Goal: Information Seeking & Learning: Understand process/instructions

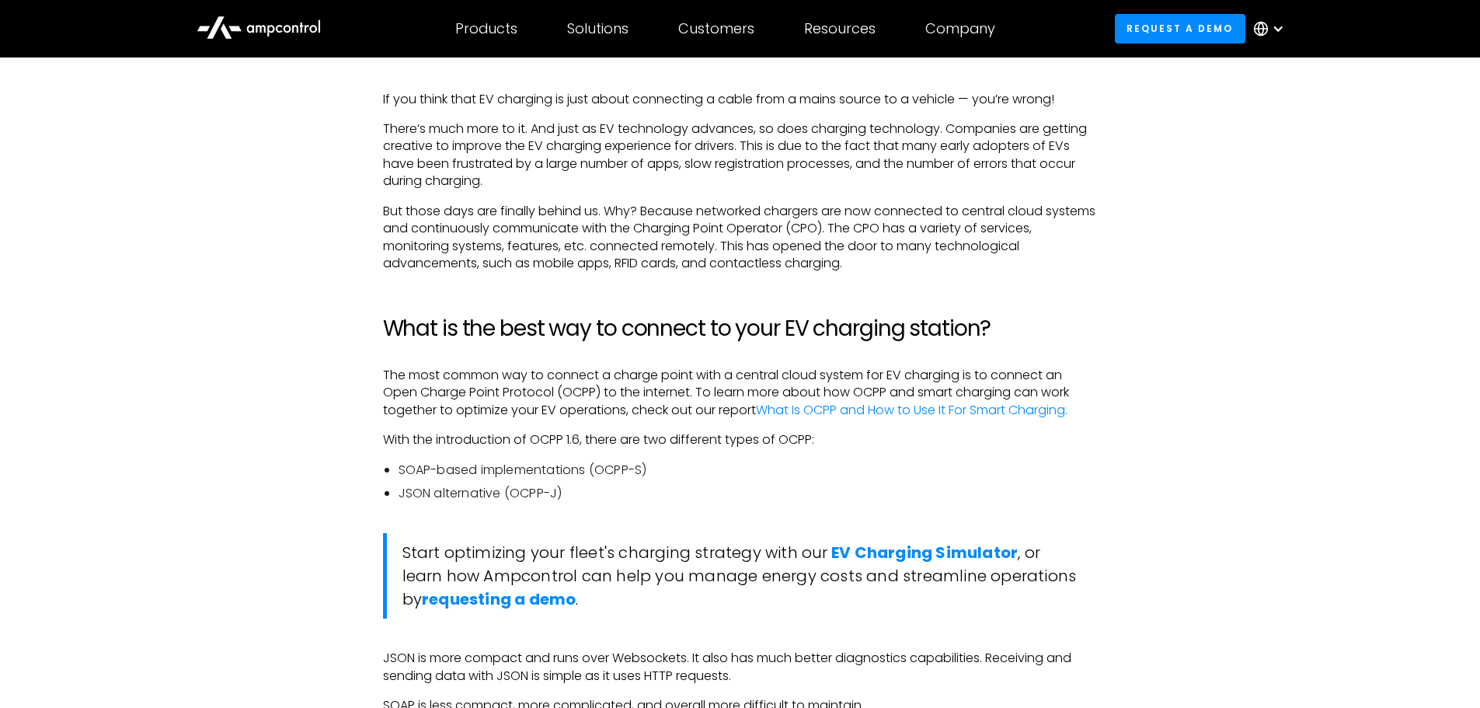
scroll to position [1069, 0]
click at [991, 434] on p "With the introduction of OCPP 1.6, there are two different types of OCPP:" at bounding box center [740, 437] width 715 height 17
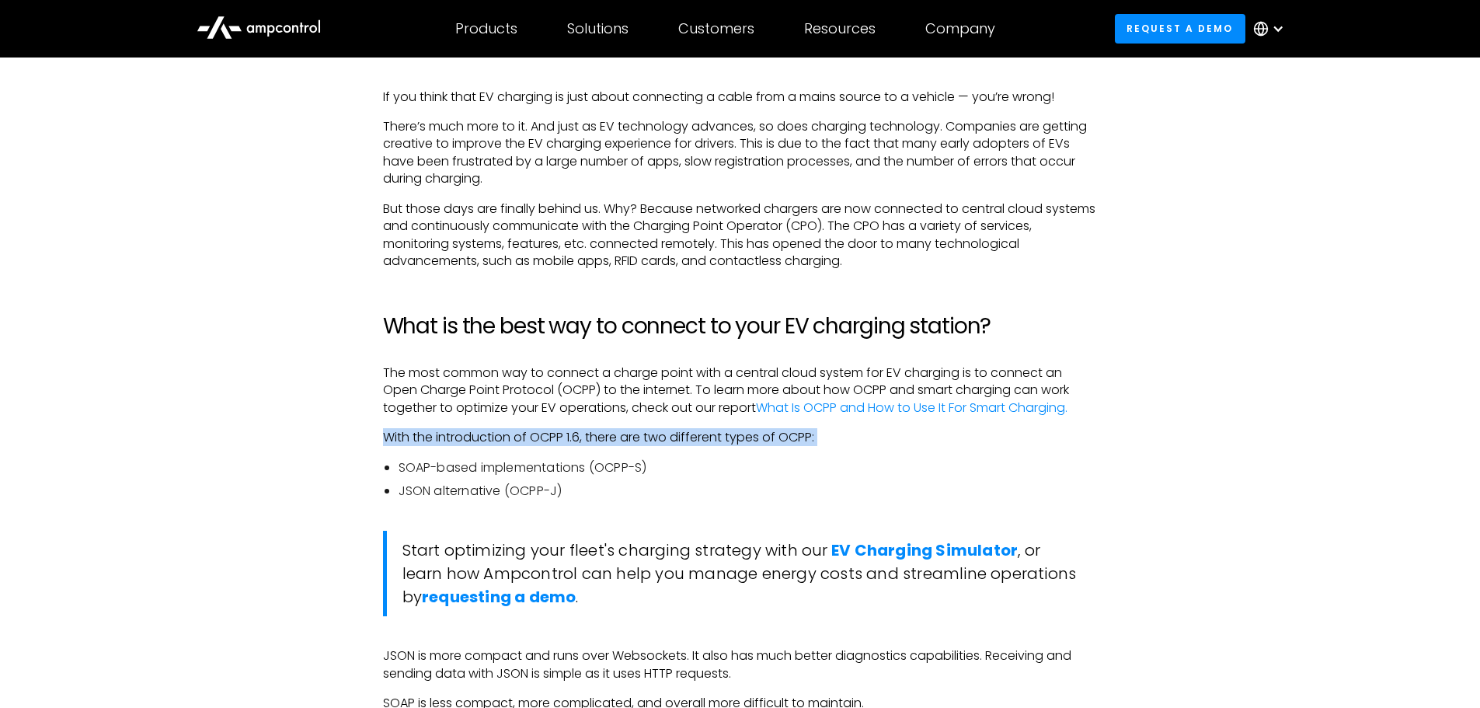
click at [991, 434] on p "With the introduction of OCPP 1.6, there are two different types of OCPP:" at bounding box center [740, 437] width 715 height 17
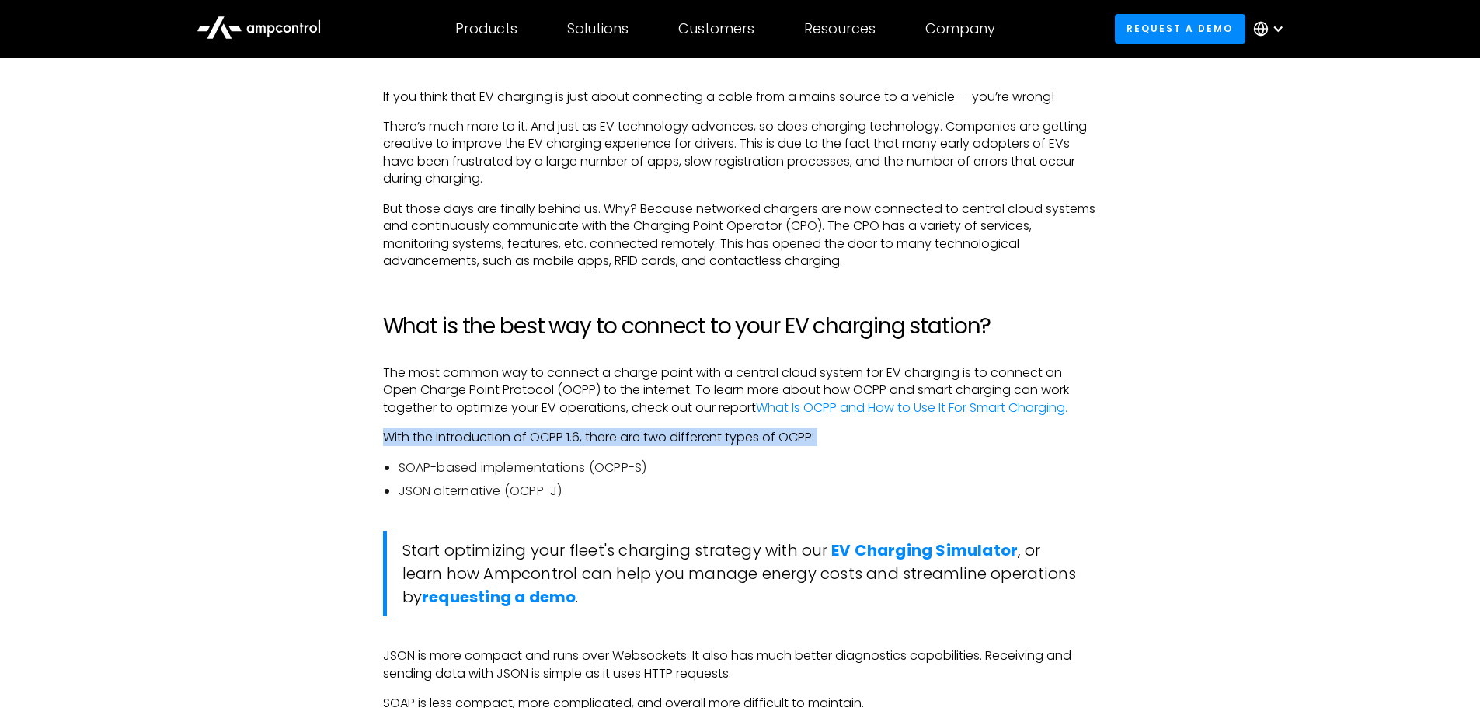
click at [991, 434] on p "With the introduction of OCPP 1.6, there are two different types of OCPP:" at bounding box center [740, 437] width 715 height 17
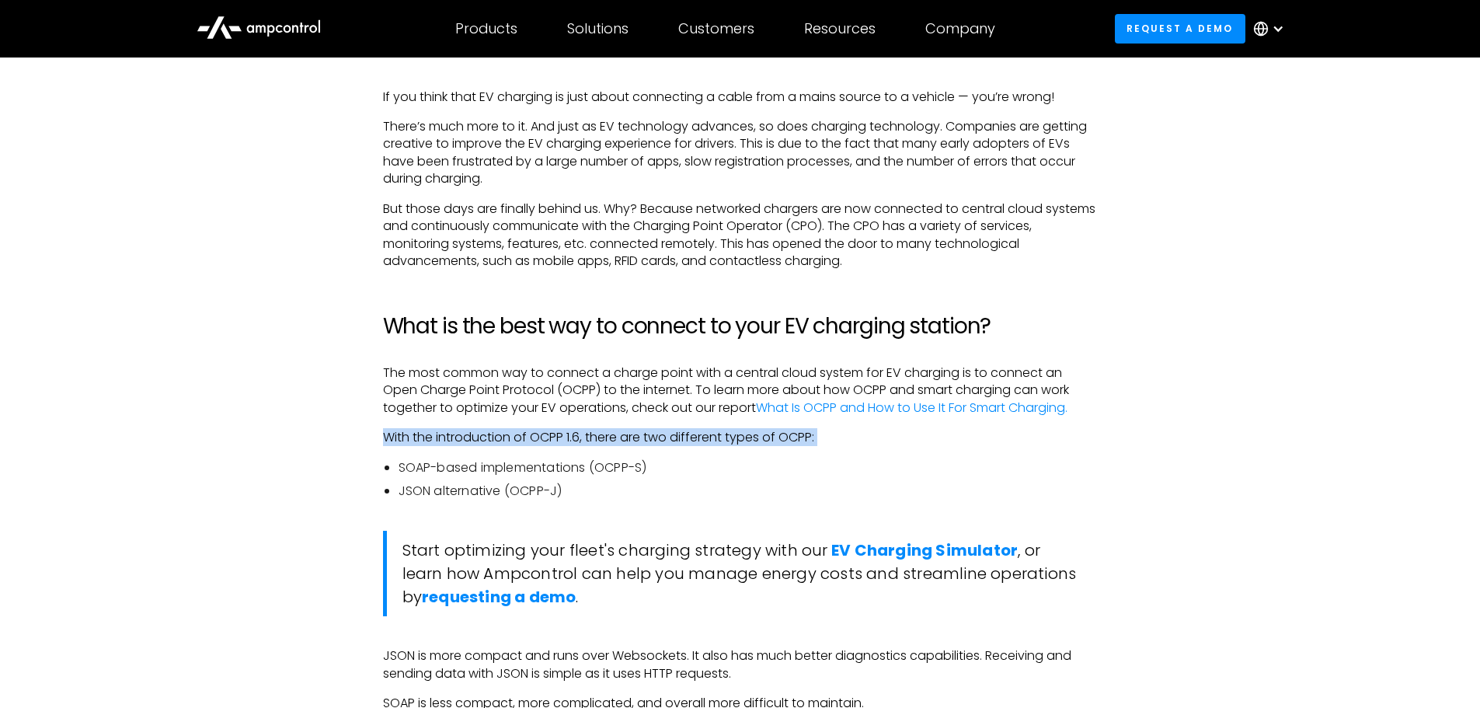
click at [991, 434] on p "With the introduction of OCPP 1.6, there are two different types of OCPP:" at bounding box center [740, 437] width 715 height 17
click at [433, 469] on li "SOAP-based implementations (OCPP-S)" at bounding box center [748, 467] width 699 height 17
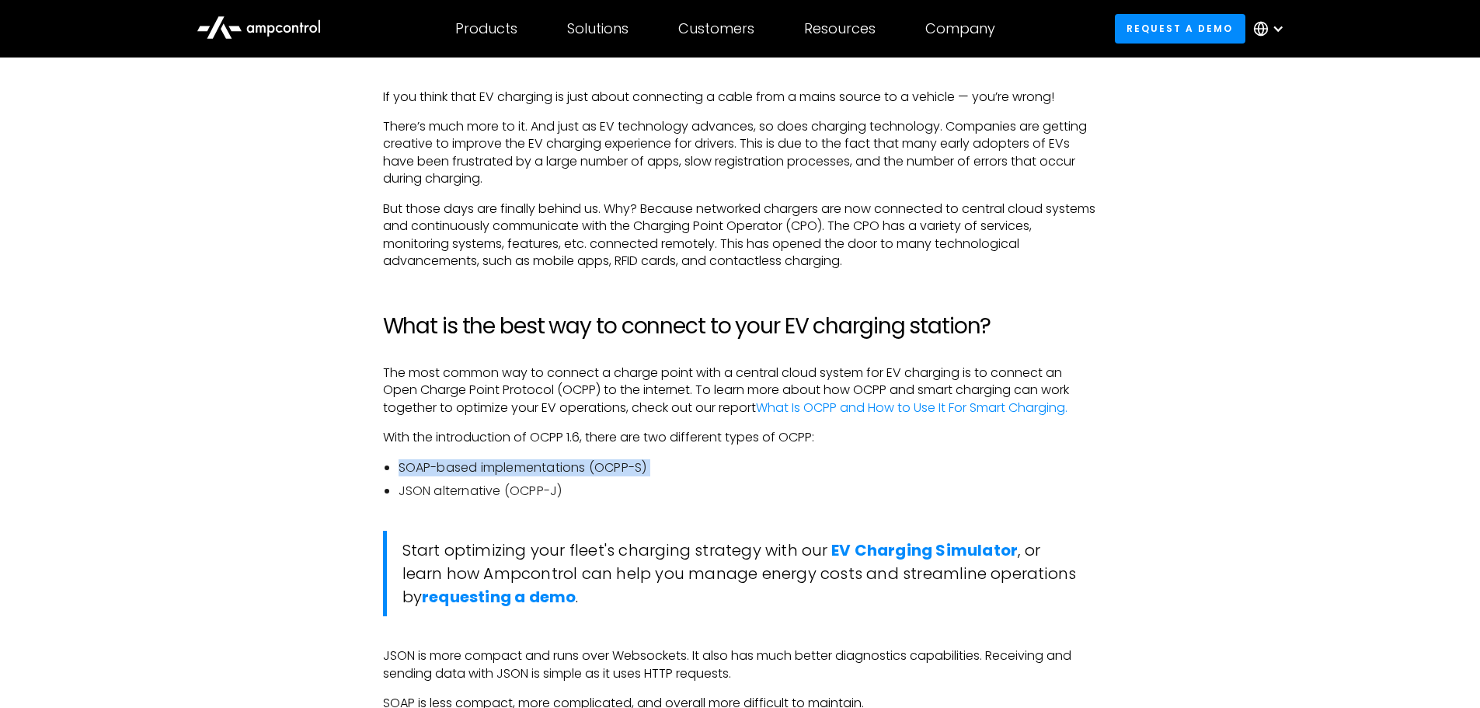
click at [433, 469] on li "SOAP-based implementations (OCPP-S)" at bounding box center [748, 467] width 699 height 17
click at [498, 416] on p "The most common way to connect a charge point with a central cloud system for E…" at bounding box center [740, 390] width 715 height 52
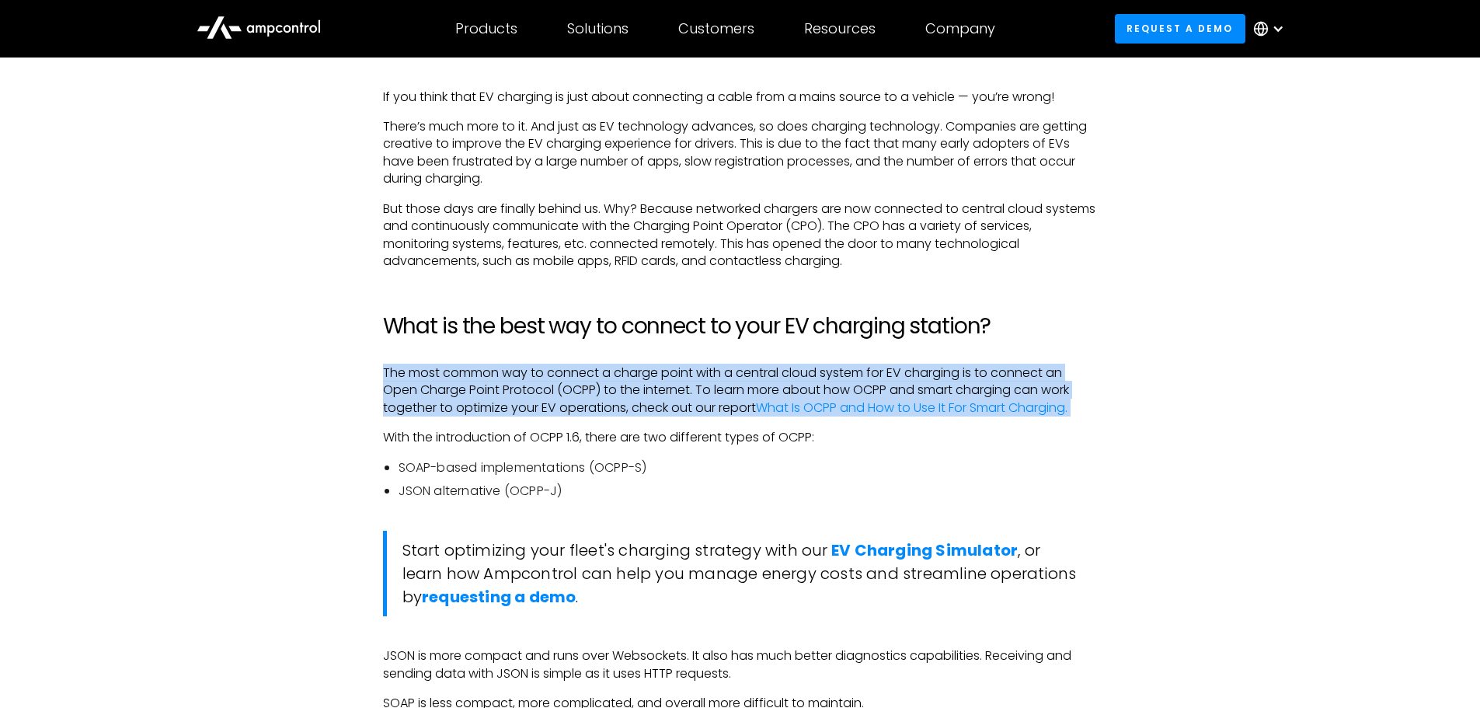
click at [498, 416] on p "The most common way to connect a charge point with a central cloud system for E…" at bounding box center [740, 390] width 715 height 52
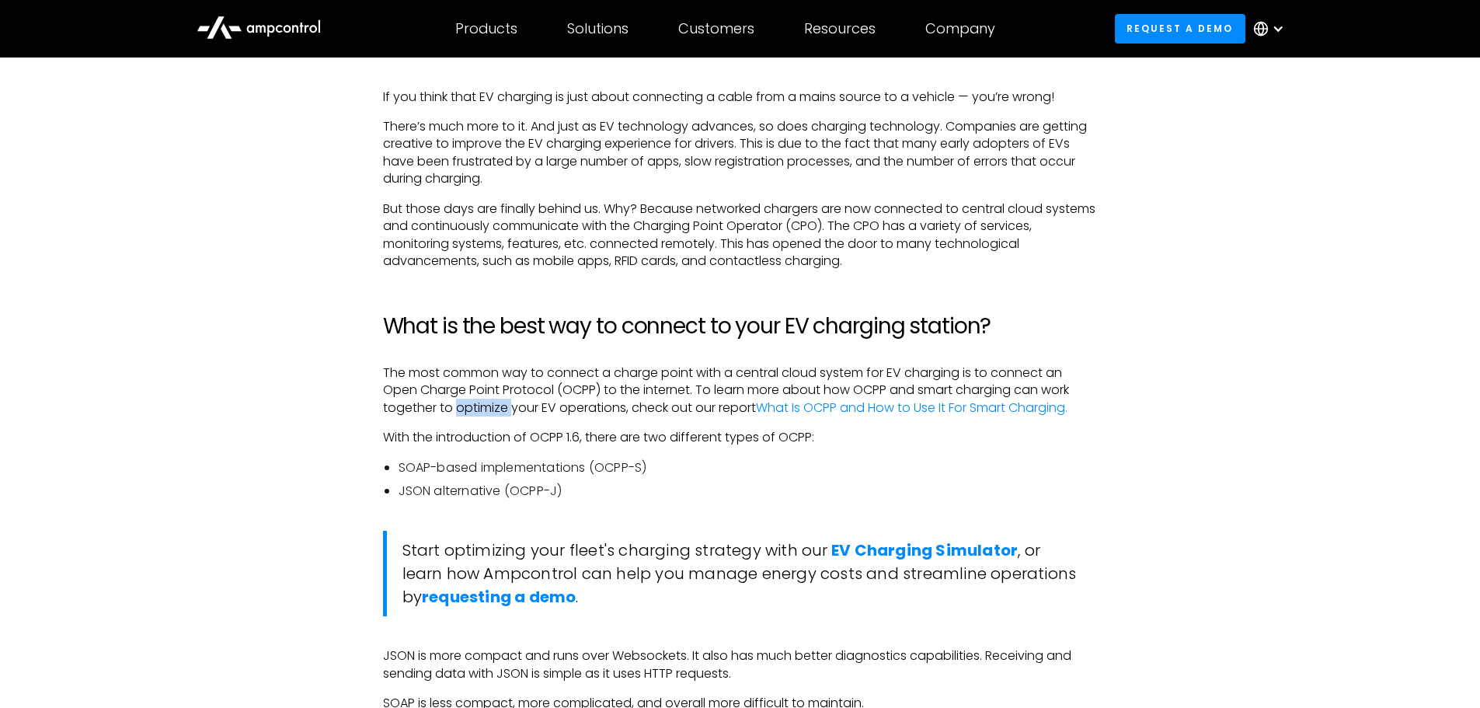
click at [498, 416] on p "The most common way to connect a charge point with a central cloud system for E…" at bounding box center [740, 390] width 715 height 52
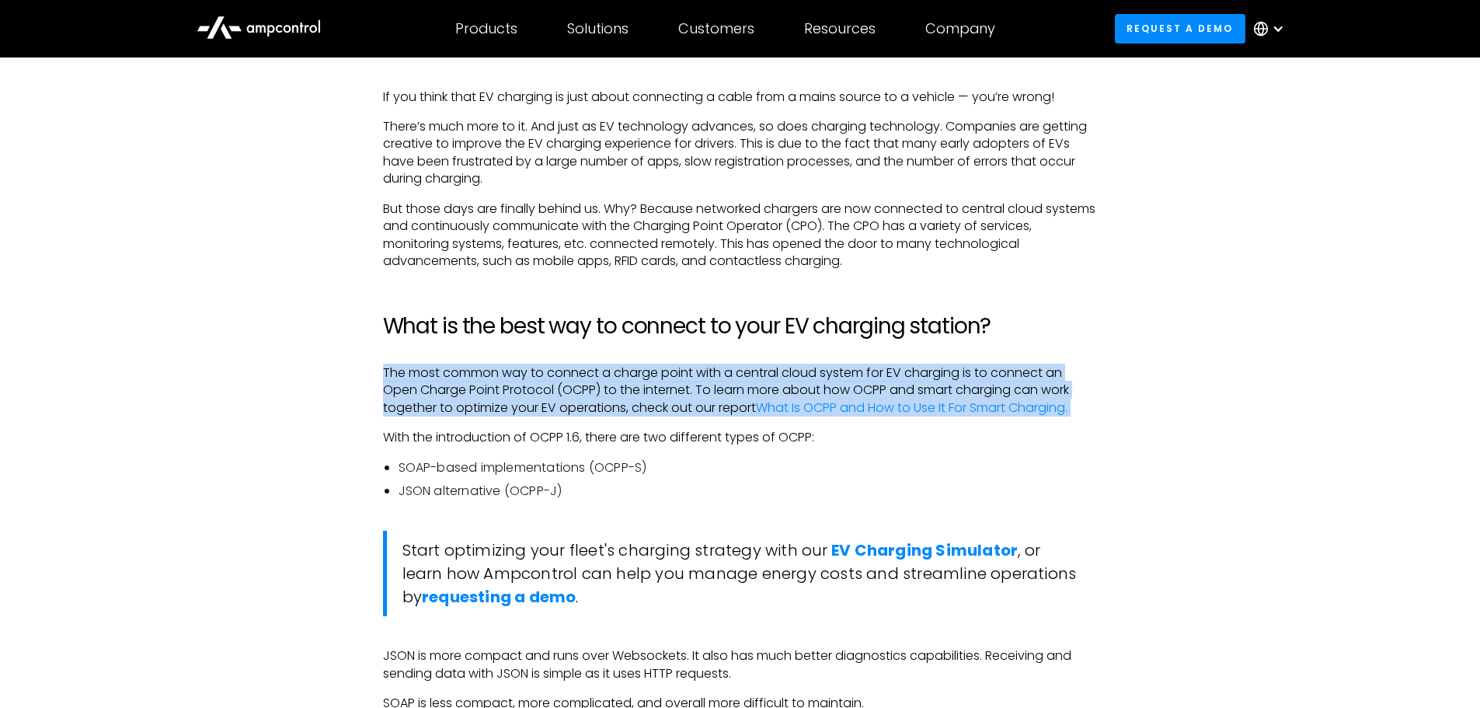
click at [498, 416] on p "The most common way to connect a charge point with a central cloud system for E…" at bounding box center [740, 390] width 715 height 52
click at [516, 415] on p "The most common way to connect a charge point with a central cloud system for E…" at bounding box center [740, 390] width 715 height 52
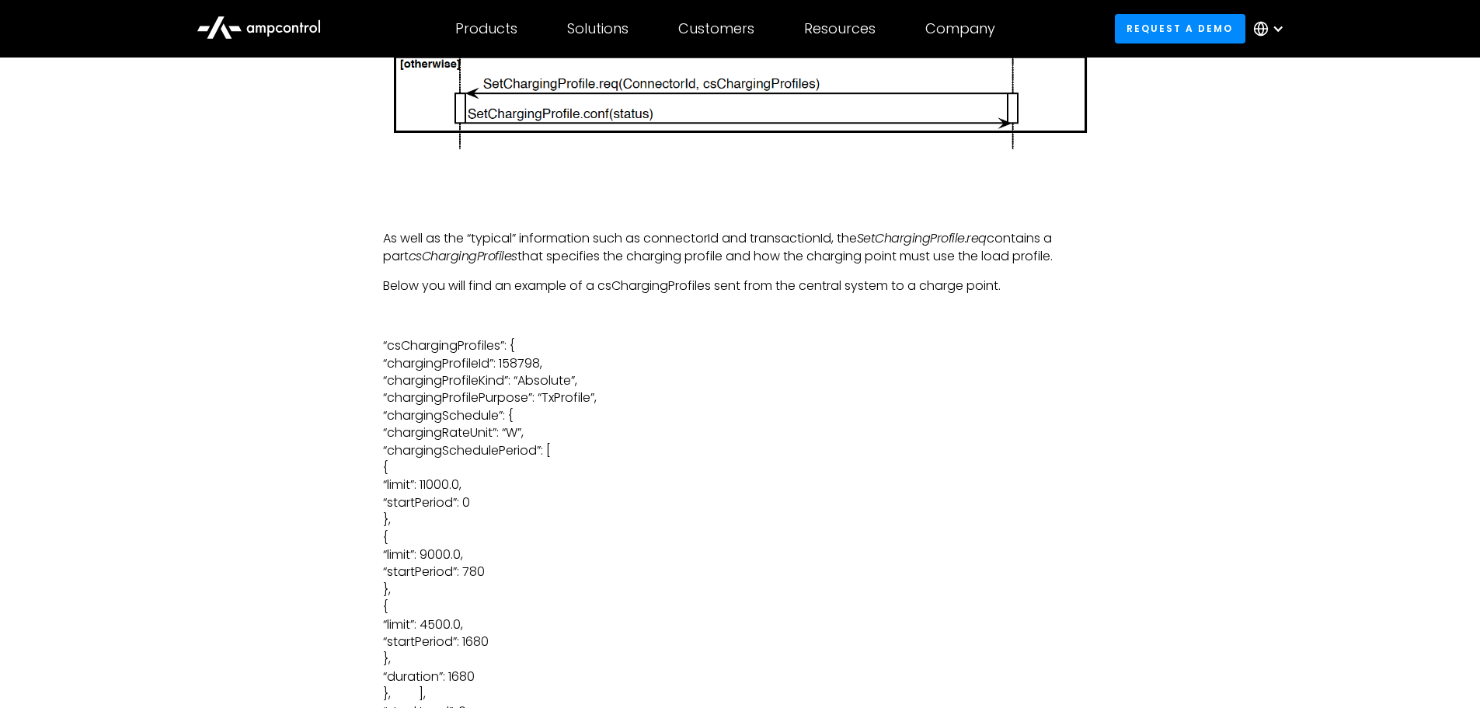
scroll to position [3685, 0]
click at [516, 415] on p "“csChargingProfiles”: { “chargingProfileId”: 158798, “chargingProfileKind”: “Ab…" at bounding box center [740, 564] width 715 height 453
click at [462, 375] on p "“csChargingProfiles”: { “chargingProfileId”: 158798, “chargingProfileKind”: “Ab…" at bounding box center [740, 564] width 715 height 453
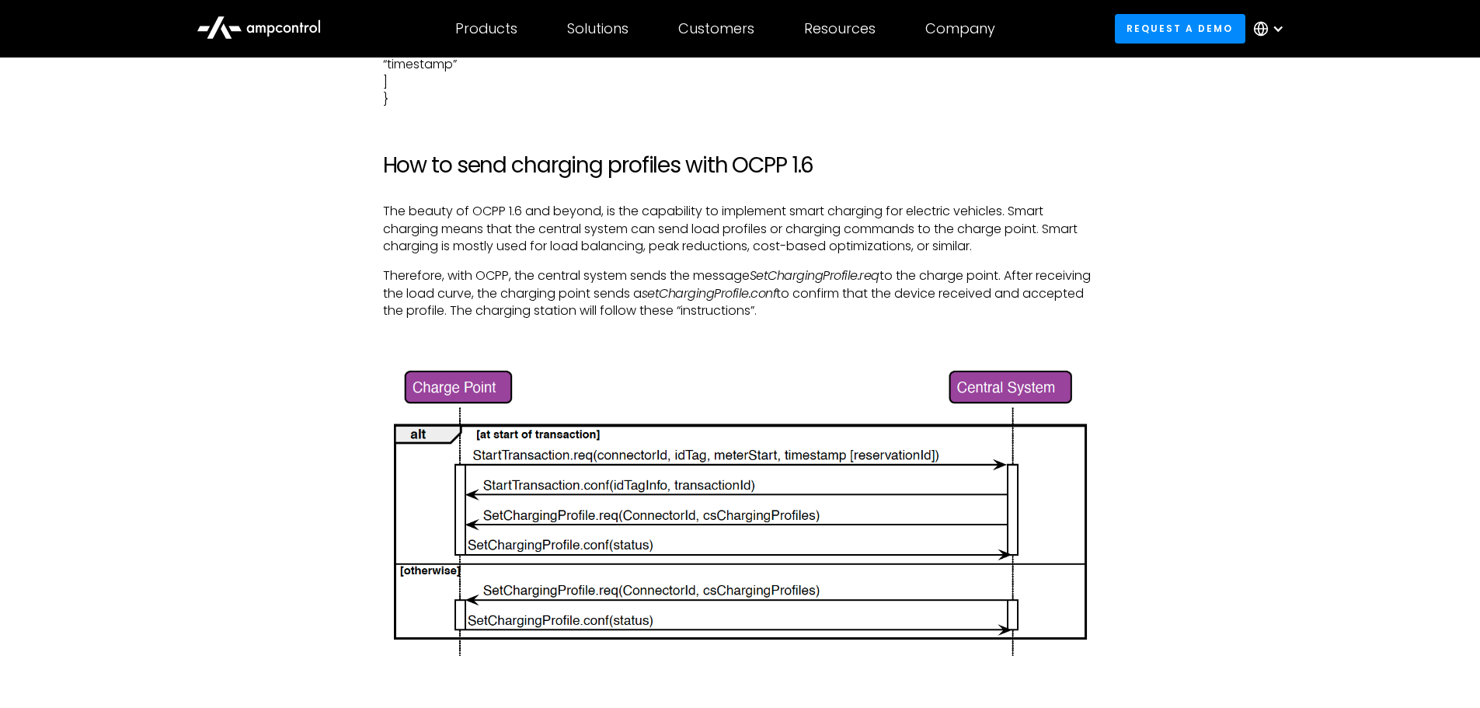
scroll to position [3177, 0]
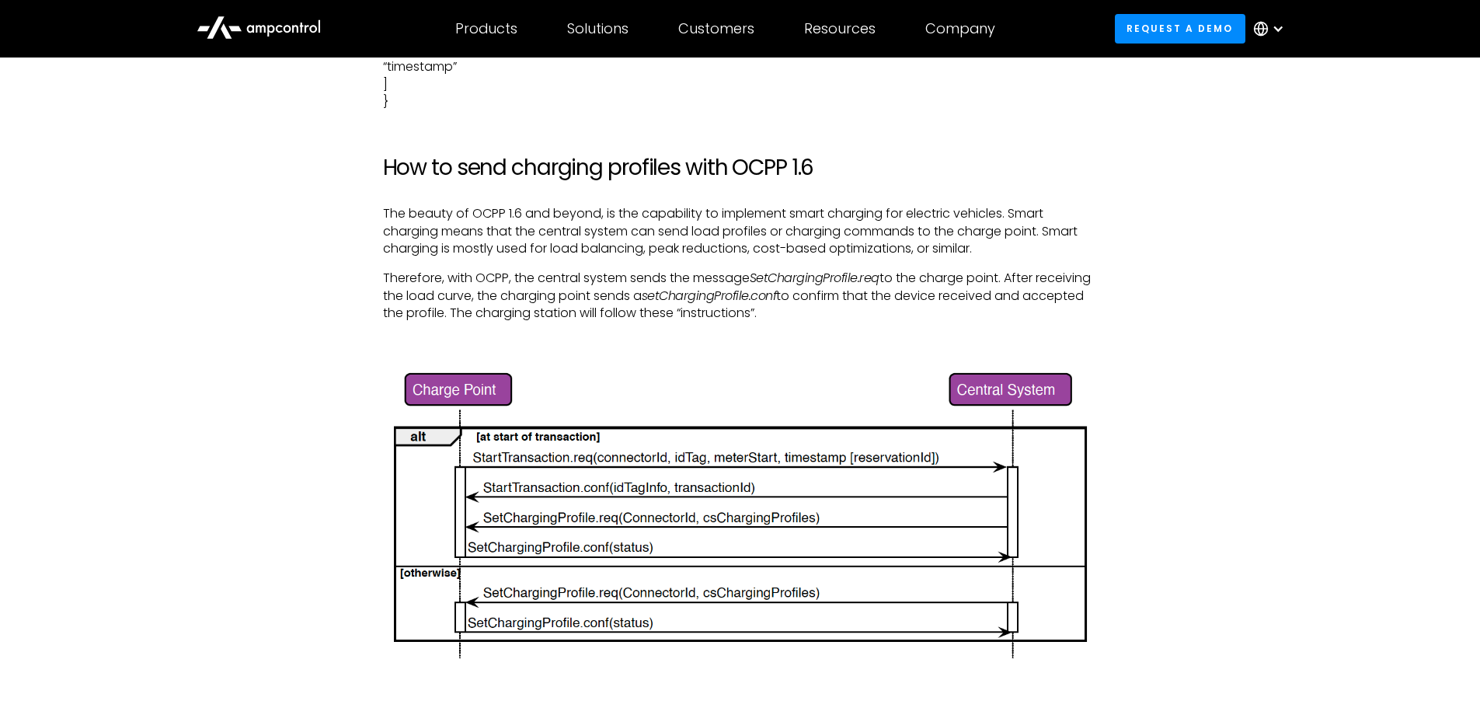
click at [462, 375] on img at bounding box center [740, 516] width 715 height 300
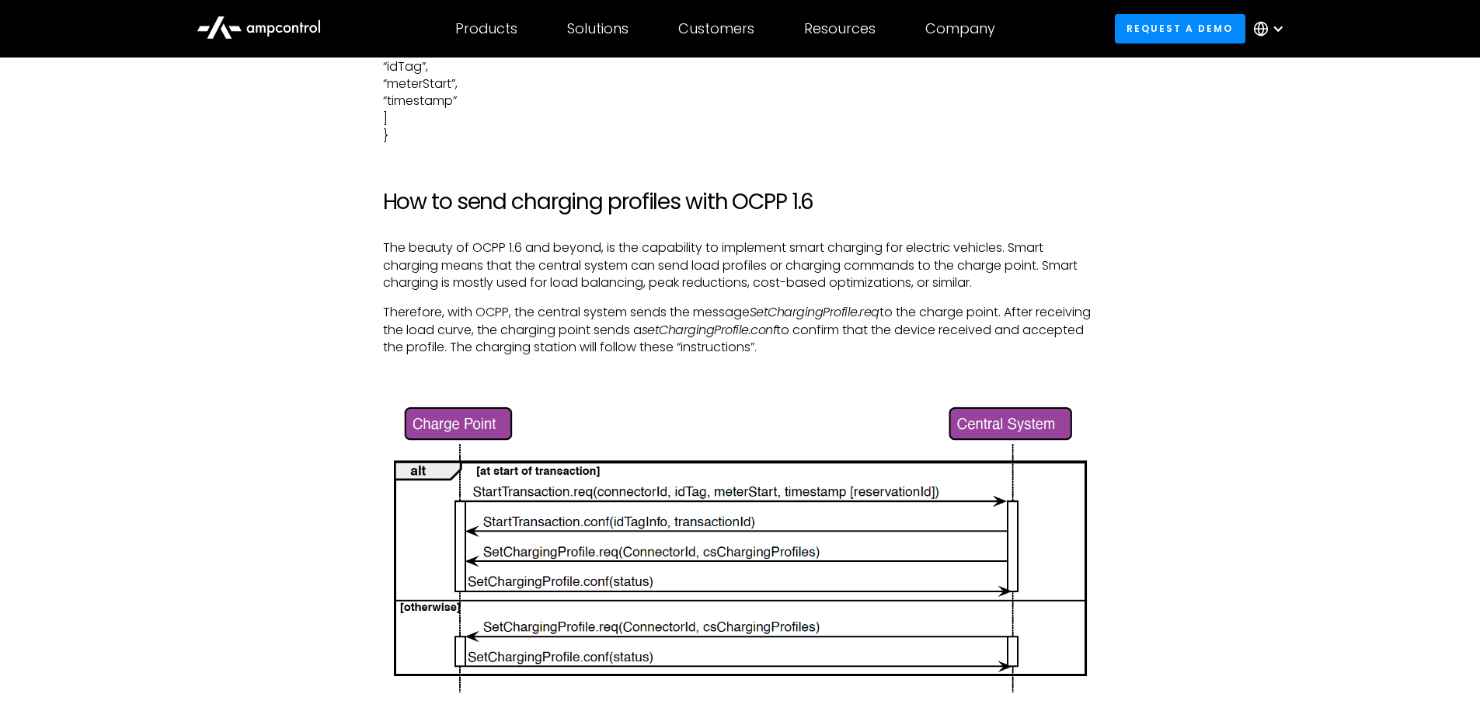
scroll to position [3143, 0]
click at [678, 361] on div "If you think that EV charging is just about connecting a cable from a mains sou…" at bounding box center [740, 202] width 715 height 4377
click at [683, 357] on div "If you think that EV charging is just about connecting a cable from a mains sou…" at bounding box center [740, 202] width 715 height 4377
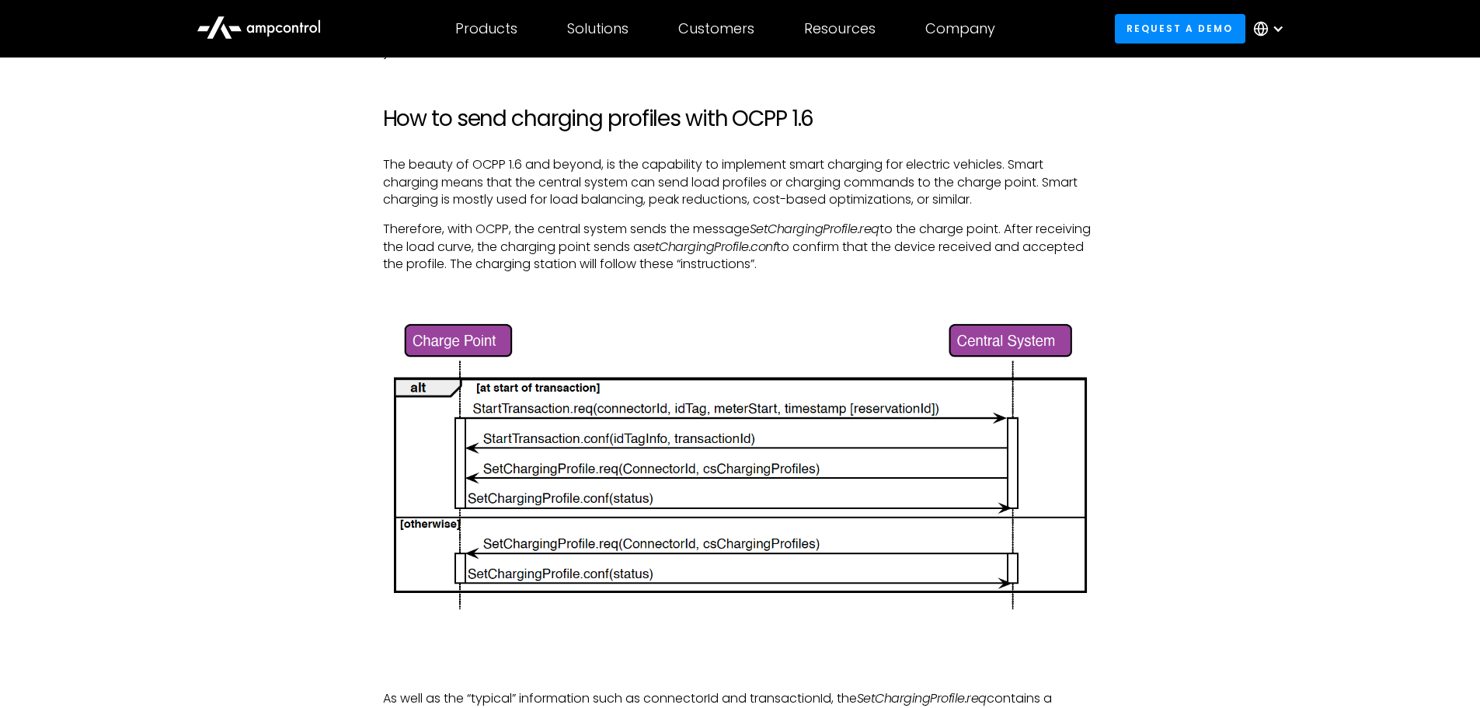
scroll to position [3227, 0]
click at [734, 275] on div "If you think that EV charging is just about connecting a cable from a mains sou…" at bounding box center [740, 119] width 715 height 4377
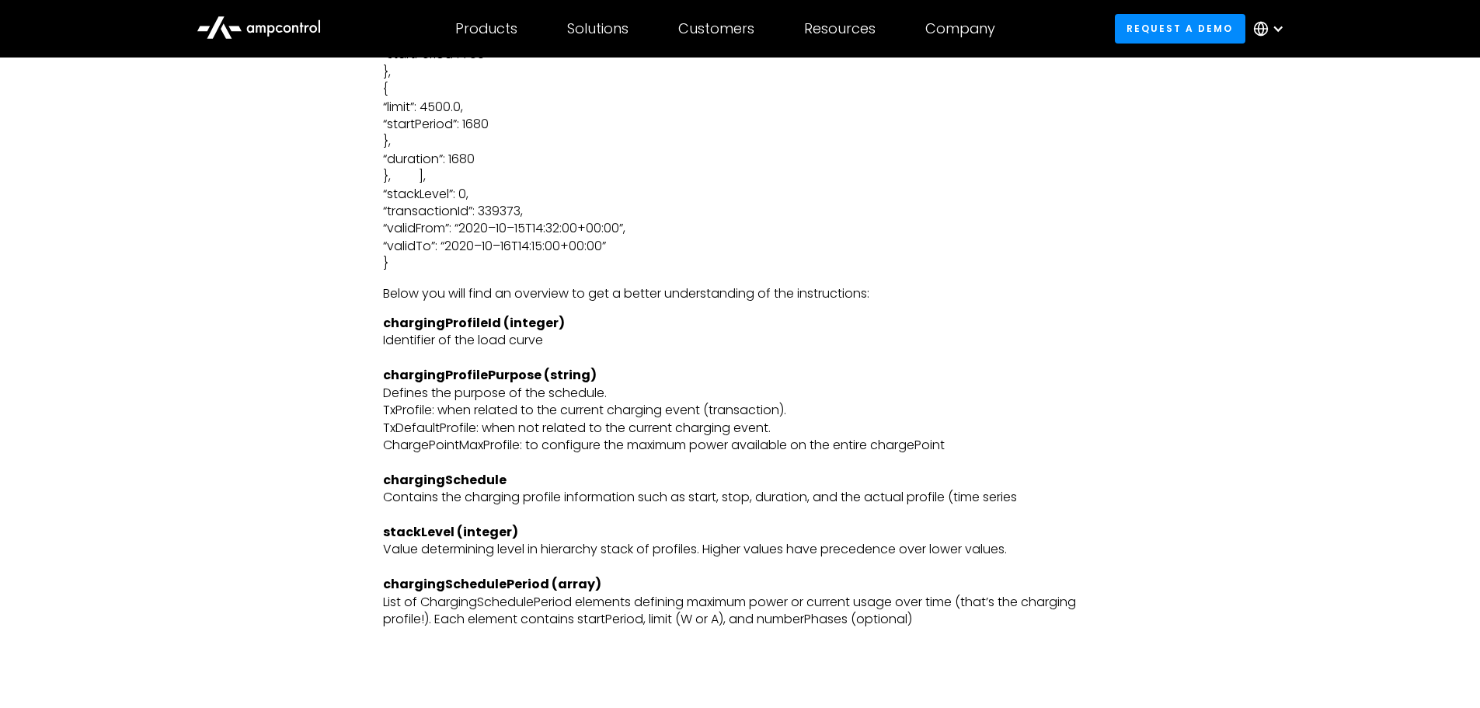
scroll to position [4203, 0]
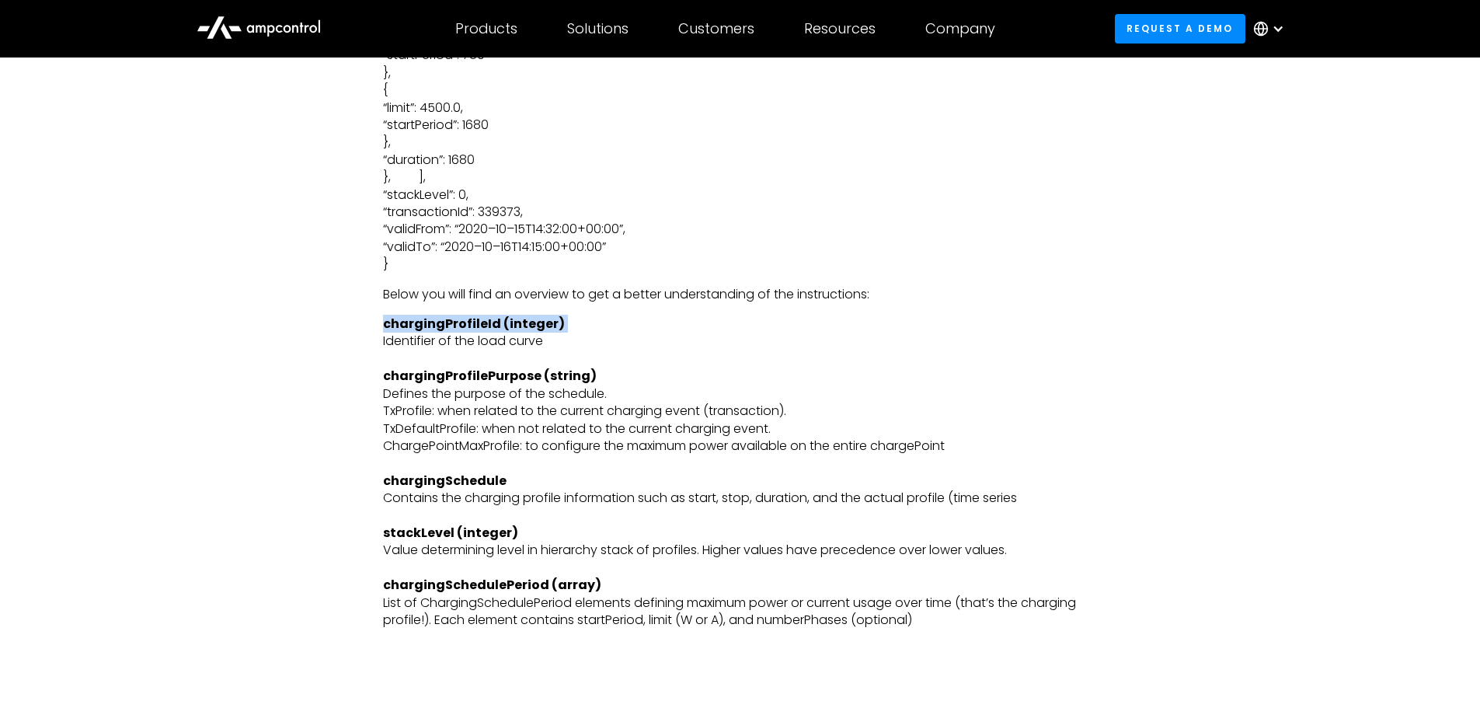
drag, startPoint x: 699, startPoint y: 309, endPoint x: 688, endPoint y: 322, distance: 17.6
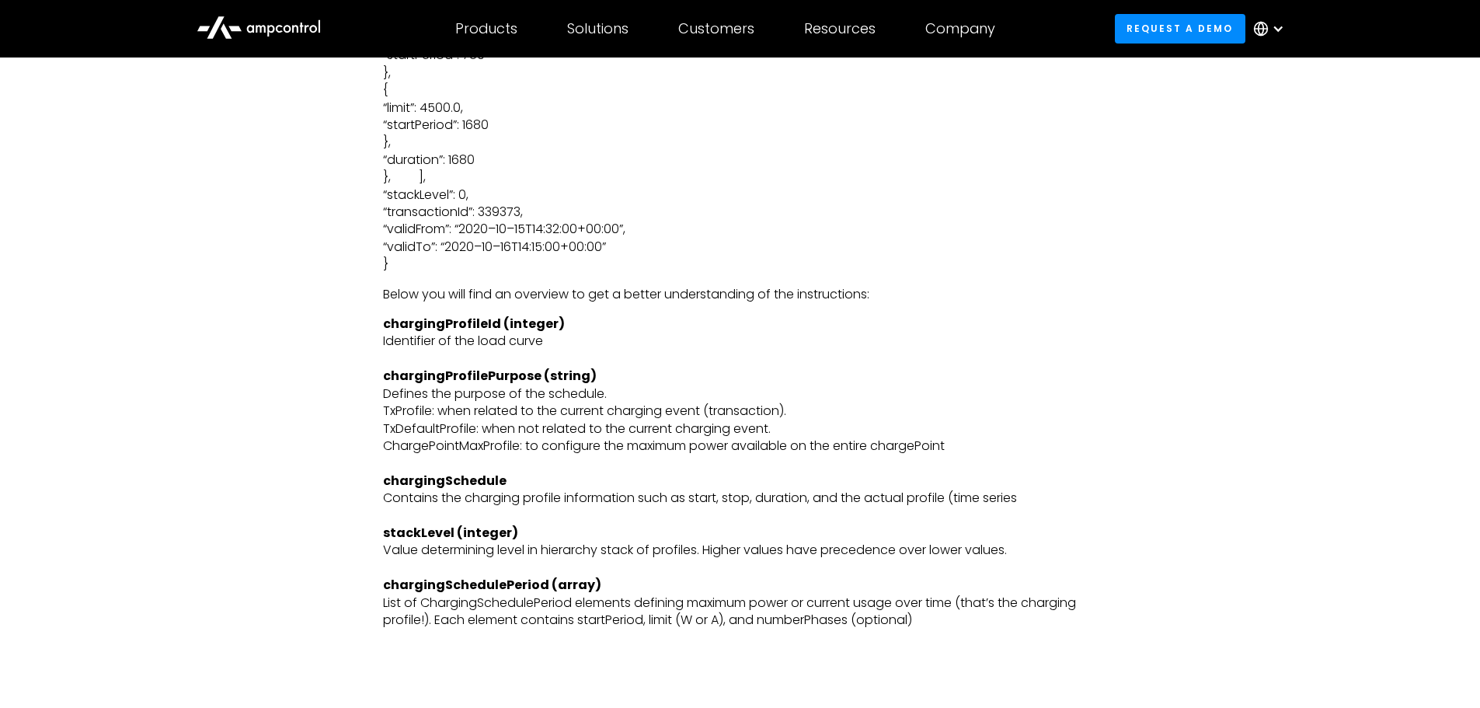
click at [688, 322] on p "chargingProfileId (integer) Identifier of the load curve chargingProfilePurpose…" at bounding box center [740, 490] width 715 height 348
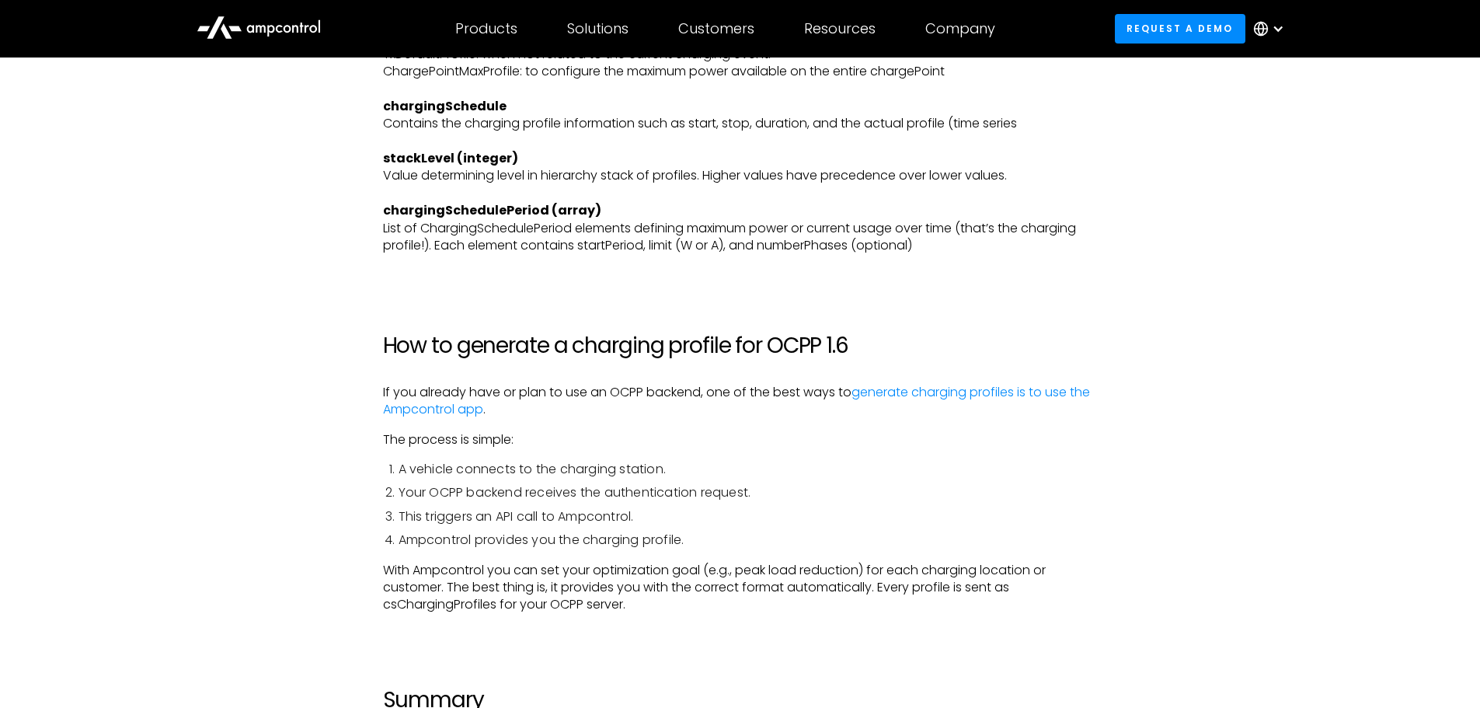
scroll to position [4630, 0]
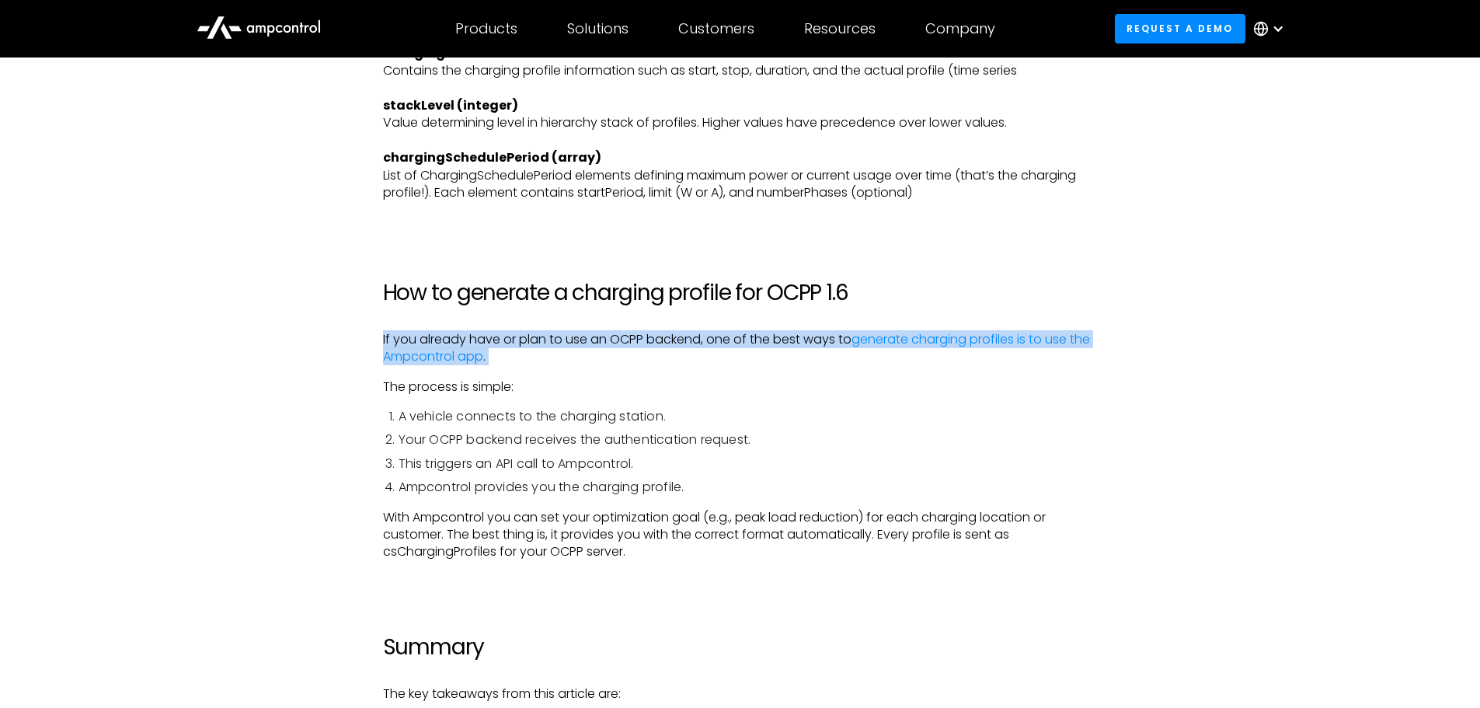
click at [692, 342] on p "If you already have or plan to use an OCPP backend, one of the best ways to gen…" at bounding box center [740, 348] width 715 height 35
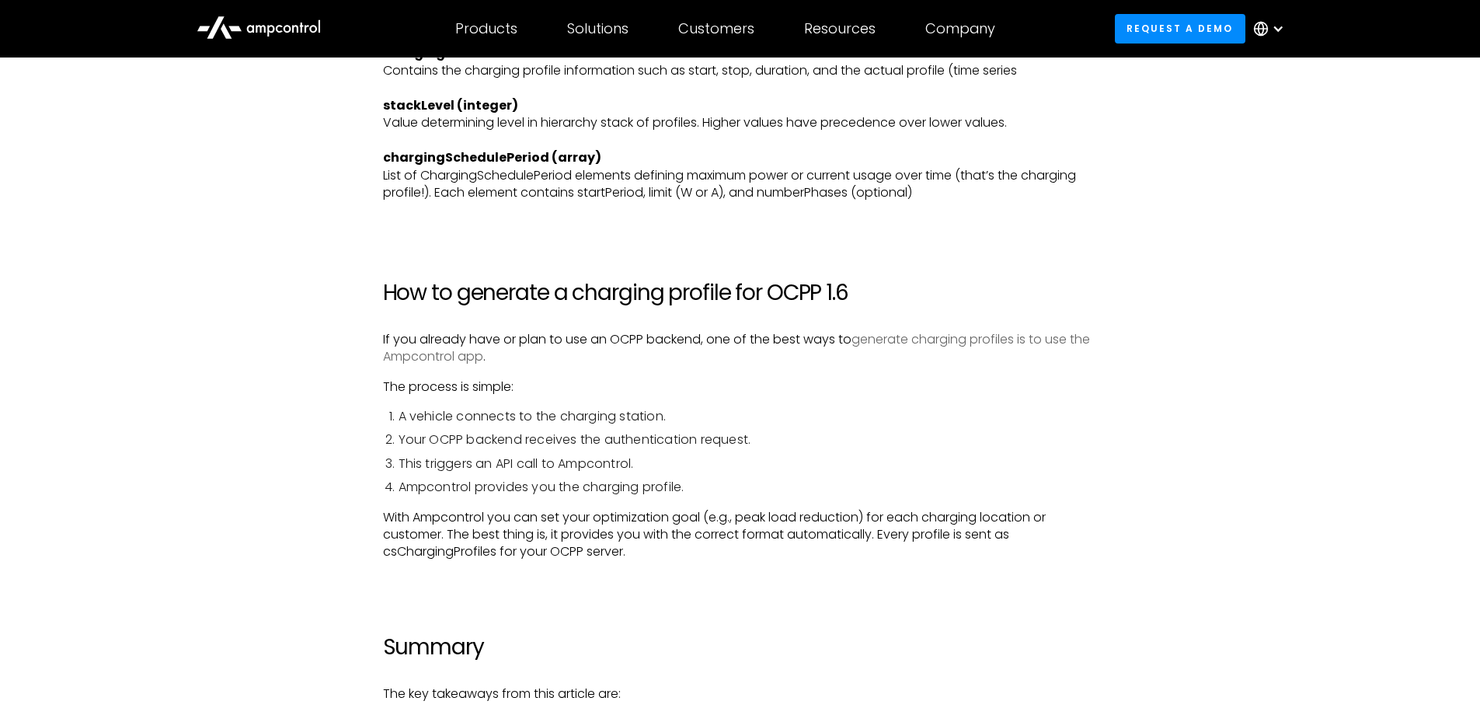
click at [964, 333] on link "generate charging profiles is to use the Ampcontrol app" at bounding box center [736, 347] width 707 height 35
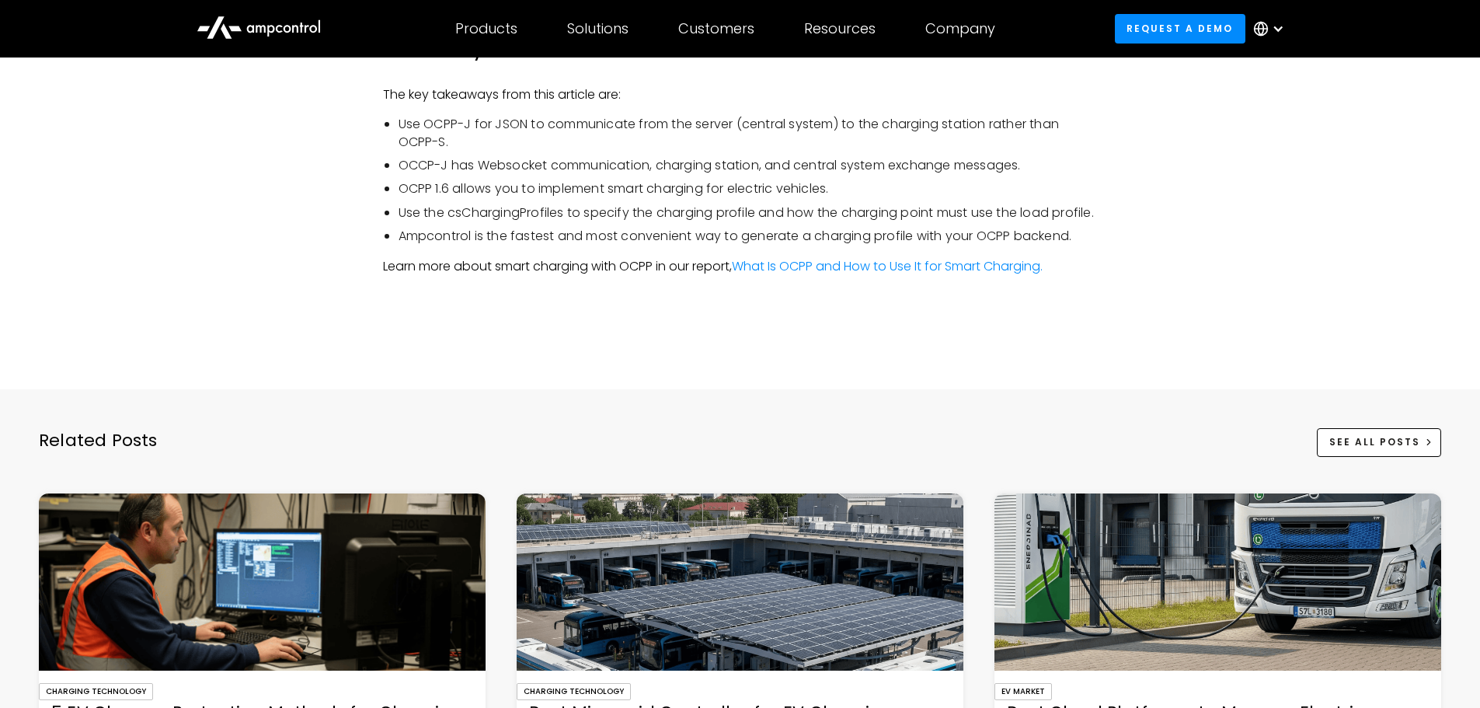
scroll to position [5230, 0]
click at [971, 244] on li "Ampcontrol is the fastest and most convenient way to generate a charging profil…" at bounding box center [748, 235] width 699 height 17
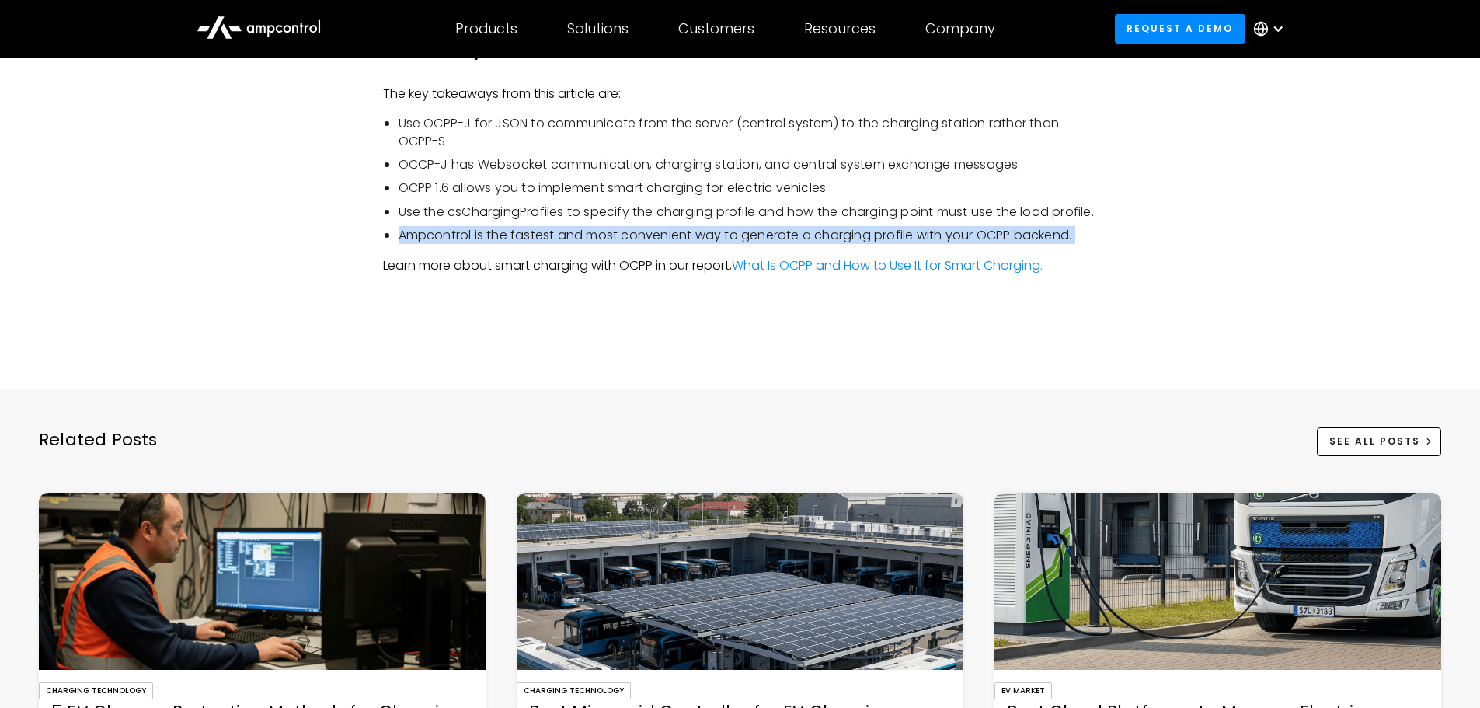
click at [971, 244] on li "Ampcontrol is the fastest and most convenient way to generate a charging profil…" at bounding box center [748, 235] width 699 height 17
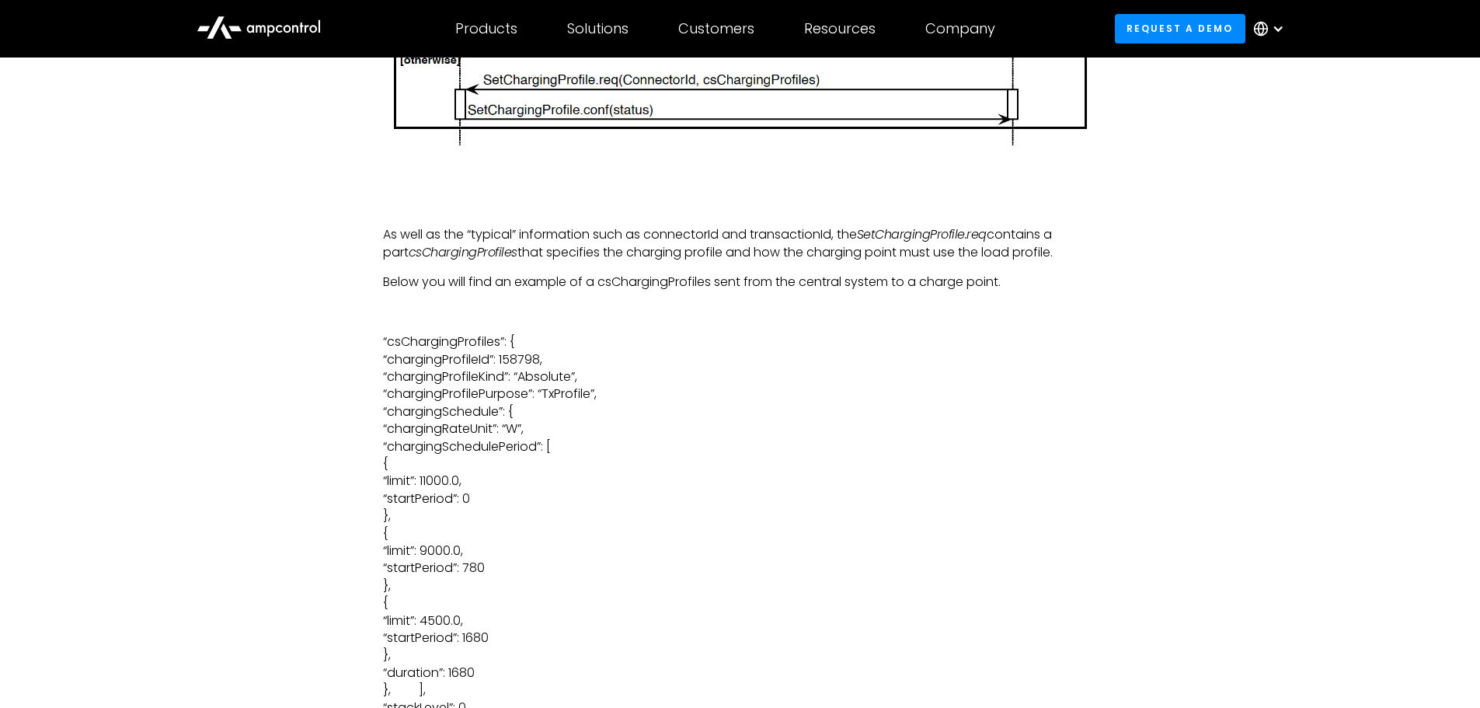
scroll to position [3735, 0]
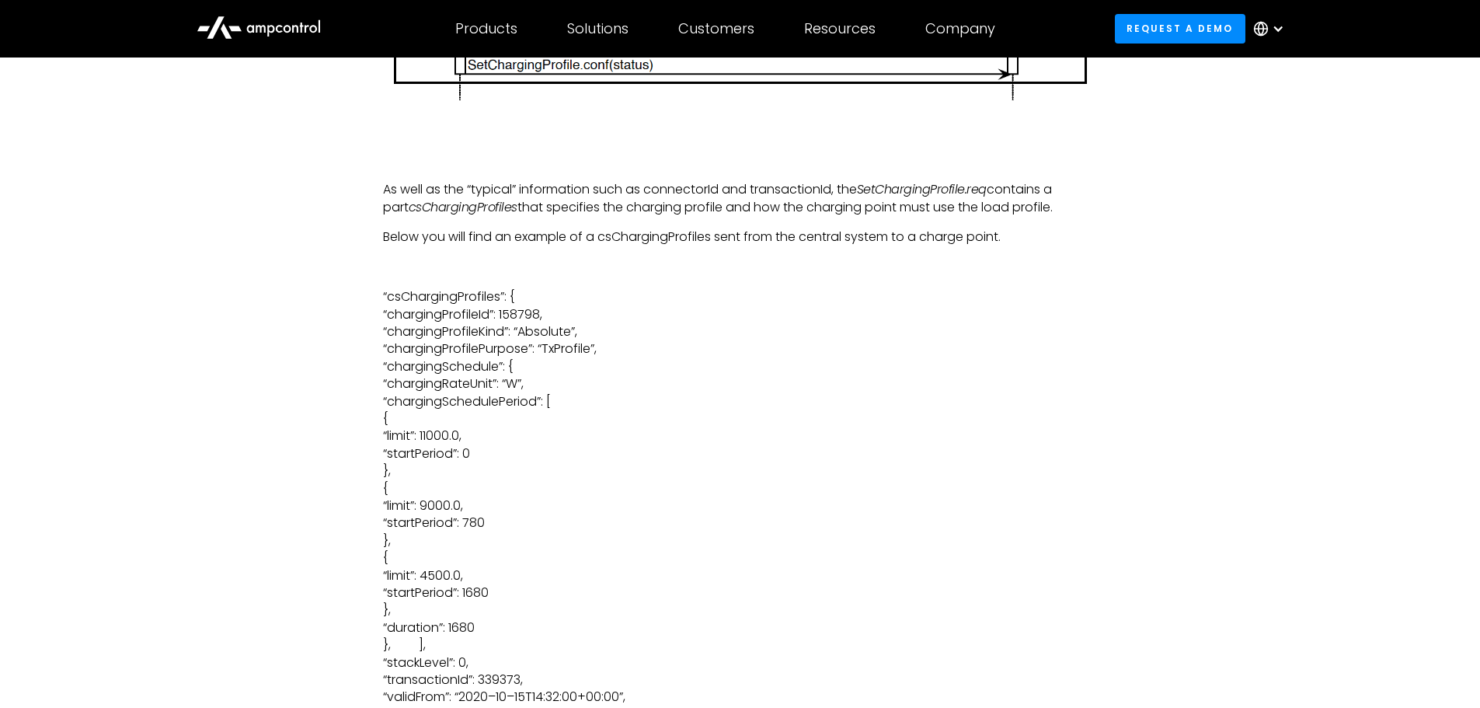
click at [797, 268] on p "‍" at bounding box center [740, 267] width 715 height 17
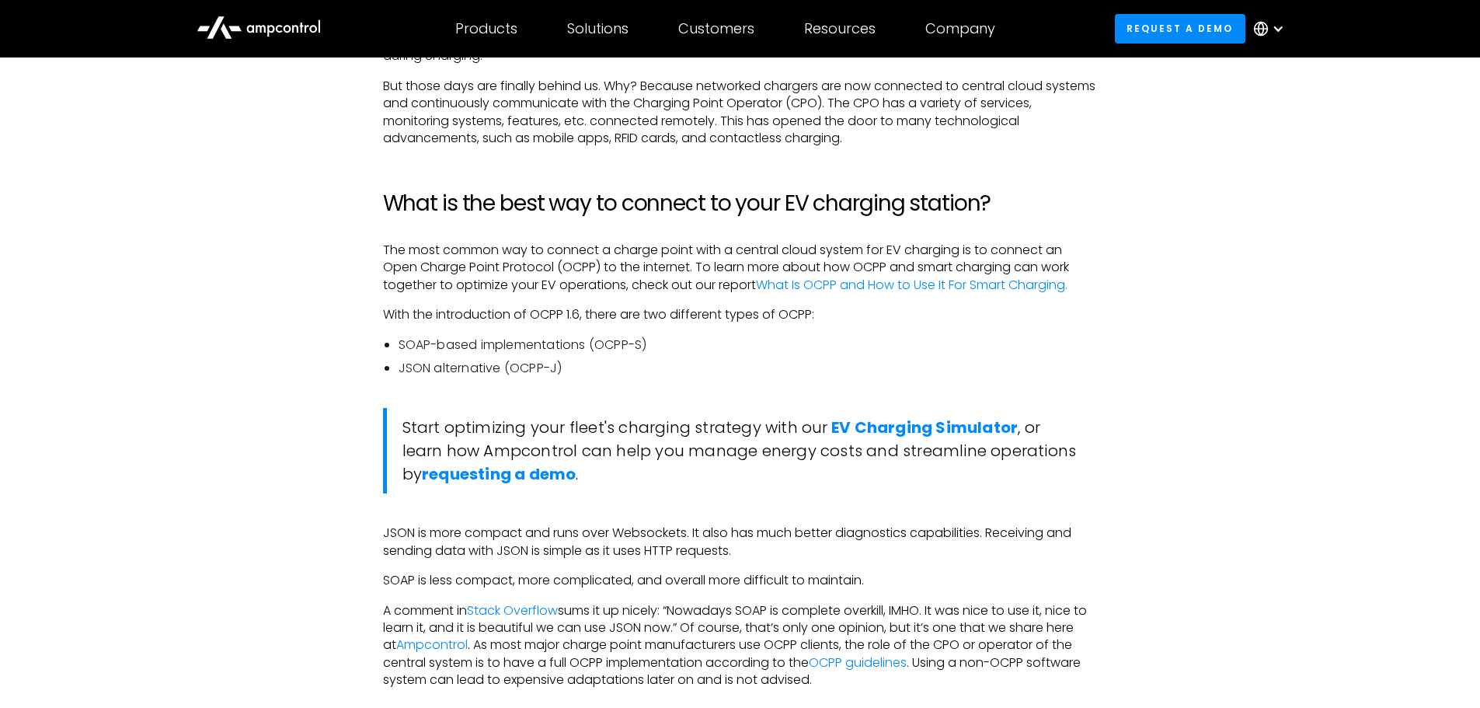
scroll to position [1190, 0]
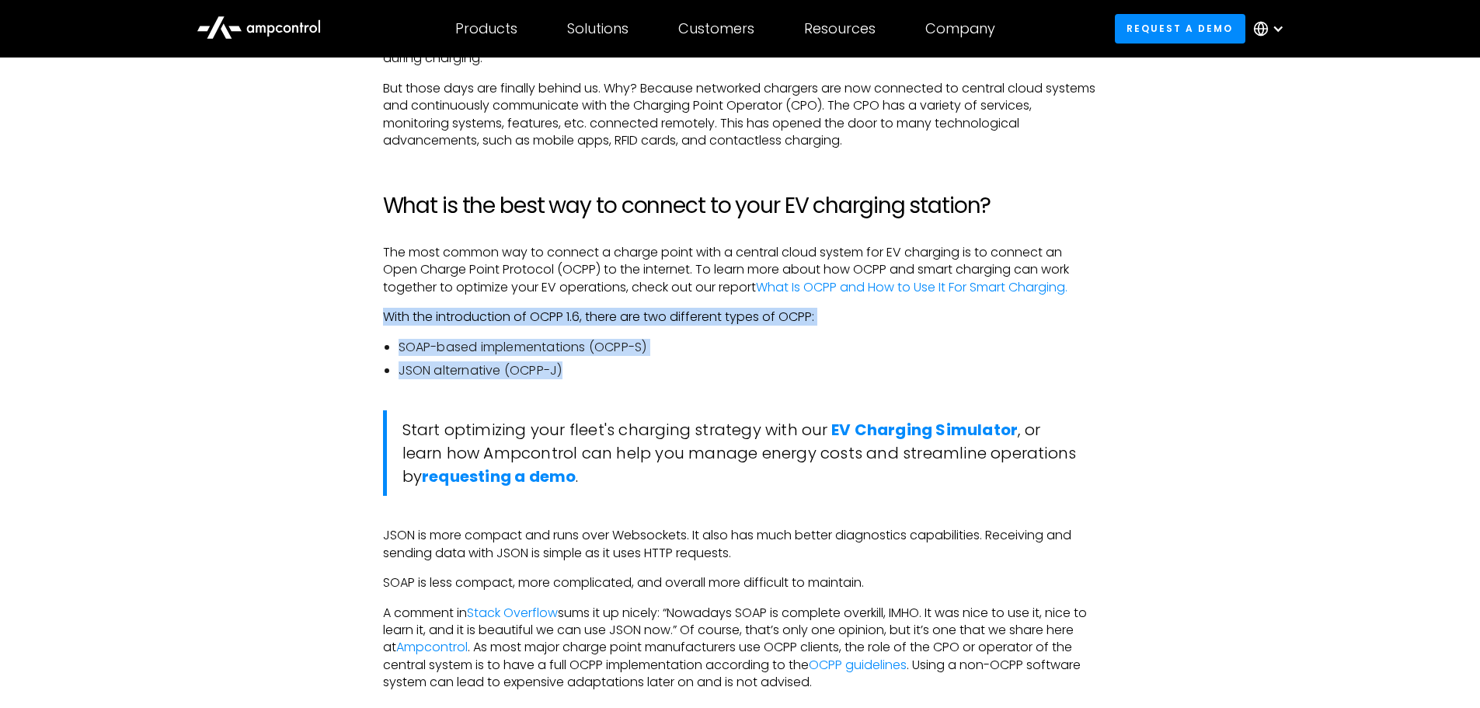
drag, startPoint x: 377, startPoint y: 319, endPoint x: 600, endPoint y: 369, distance: 228.5
copy div "With the introduction of OCPP 1.6, there are two different types of OCPP: SOAP-…"
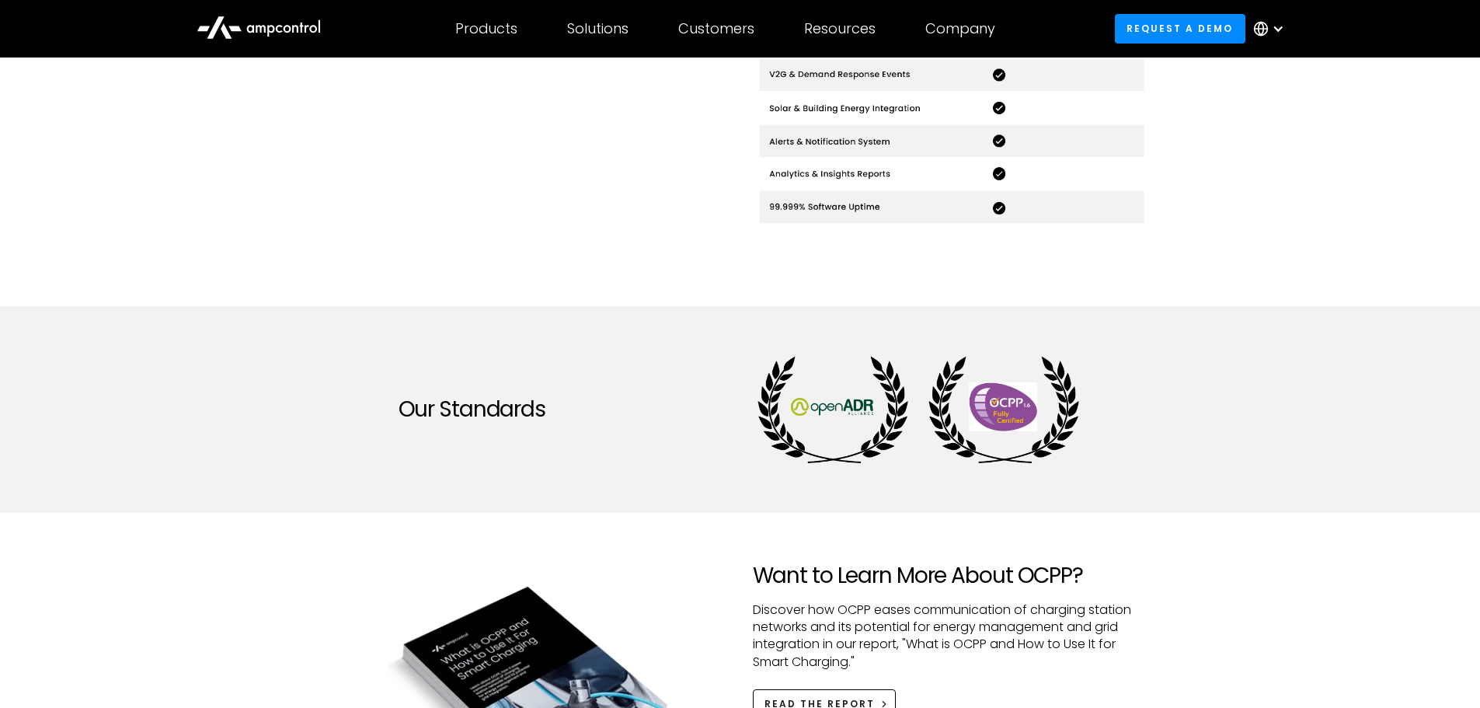
scroll to position [1254, 0]
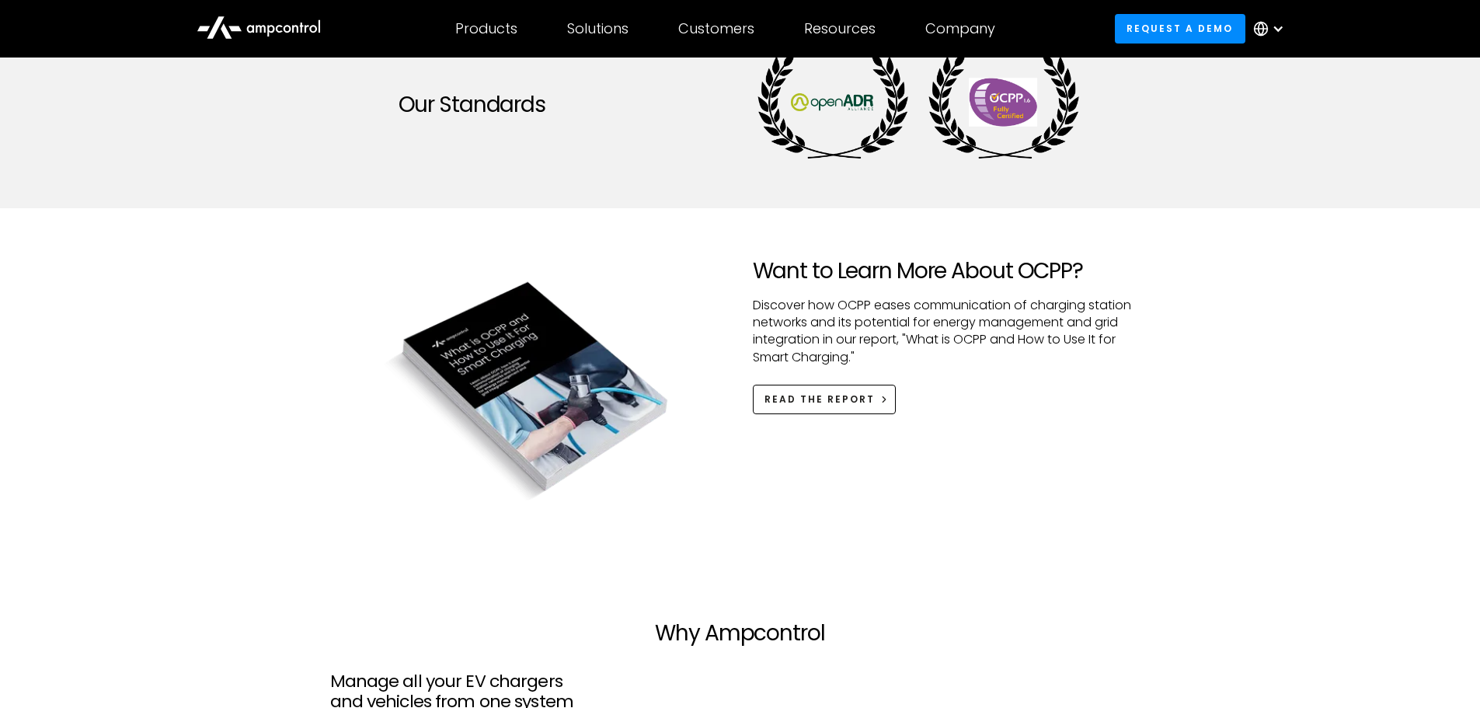
click at [680, 340] on img at bounding box center [529, 389] width 398 height 263
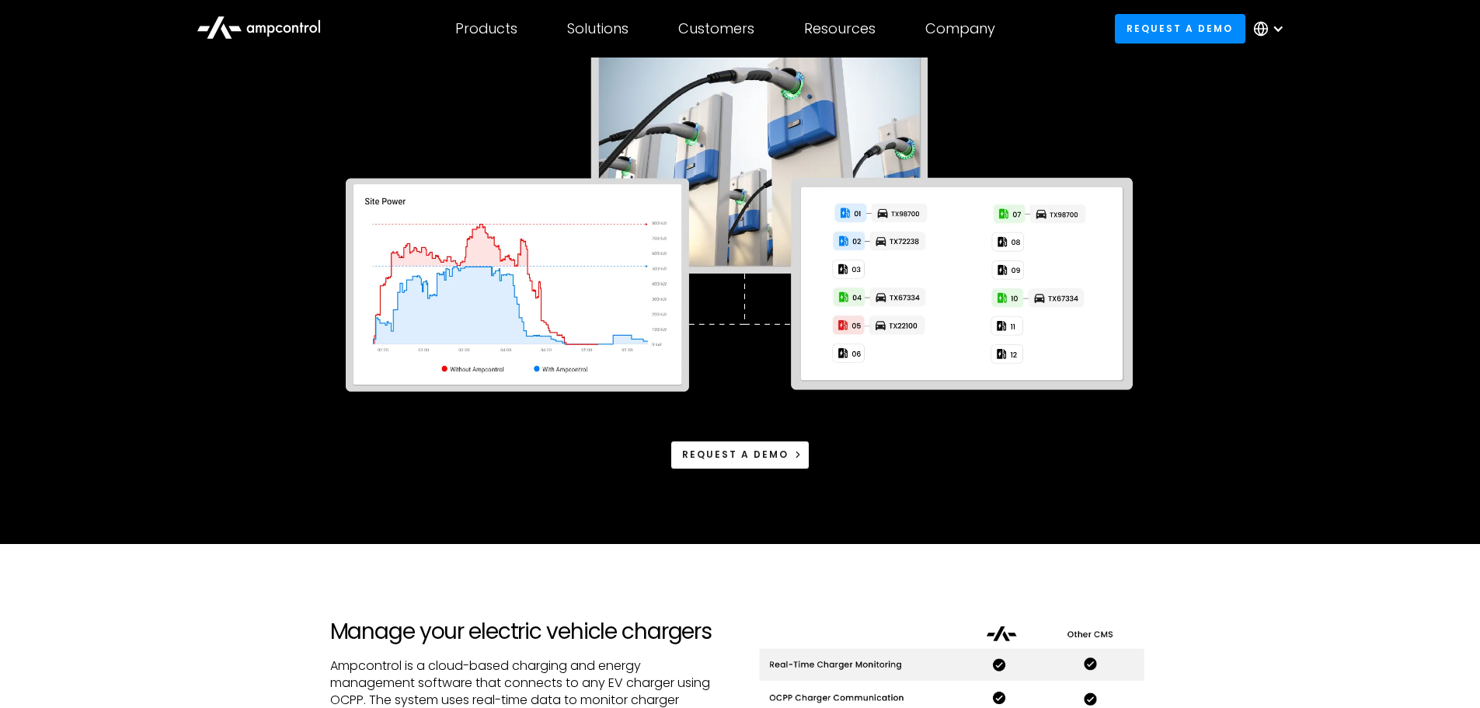
scroll to position [0, 0]
